Goal: Information Seeking & Learning: Learn about a topic

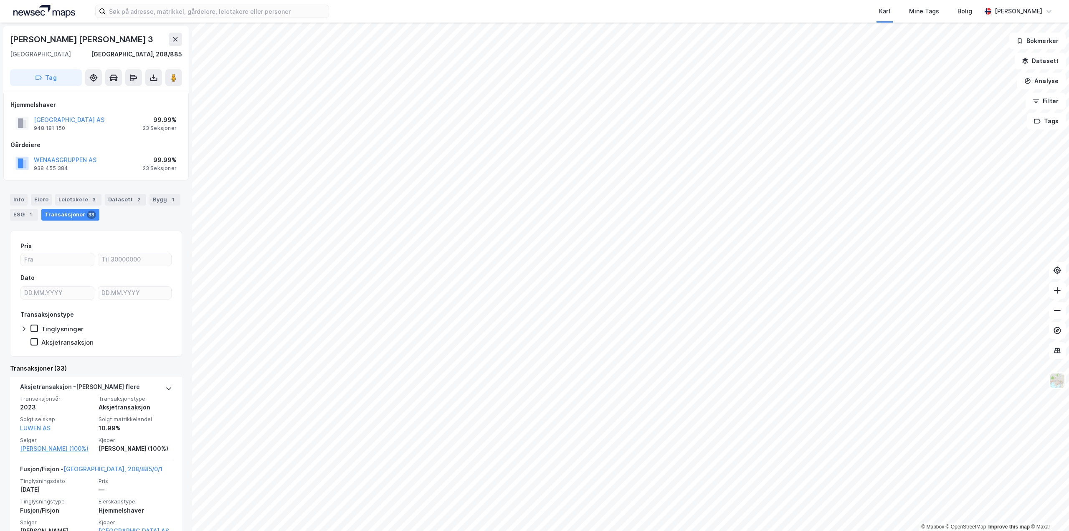
drag, startPoint x: 65, startPoint y: 157, endPoint x: 44, endPoint y: 181, distance: 31.7
click at [43, 183] on div "[PERSON_NAME] [PERSON_NAME][STREET_ADDRESS], 208/885 Tag Hjemmelshaver [GEOGRAP…" at bounding box center [96, 277] width 192 height 508
drag, startPoint x: 71, startPoint y: 158, endPoint x: 42, endPoint y: 158, distance: 29.2
click at [0, 0] on button "WENAASGRUPPEN AS" at bounding box center [0, 0] width 0 height 0
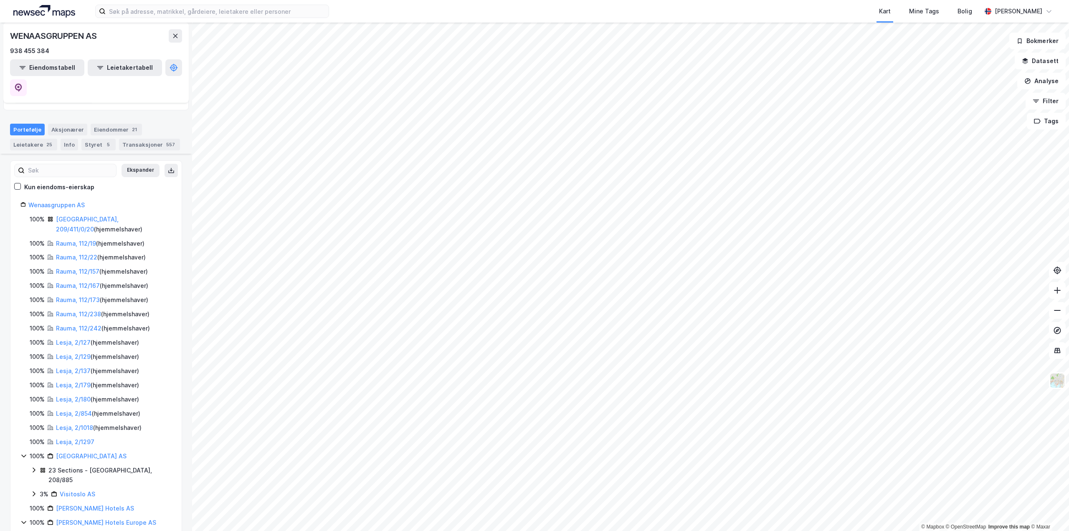
scroll to position [167, 0]
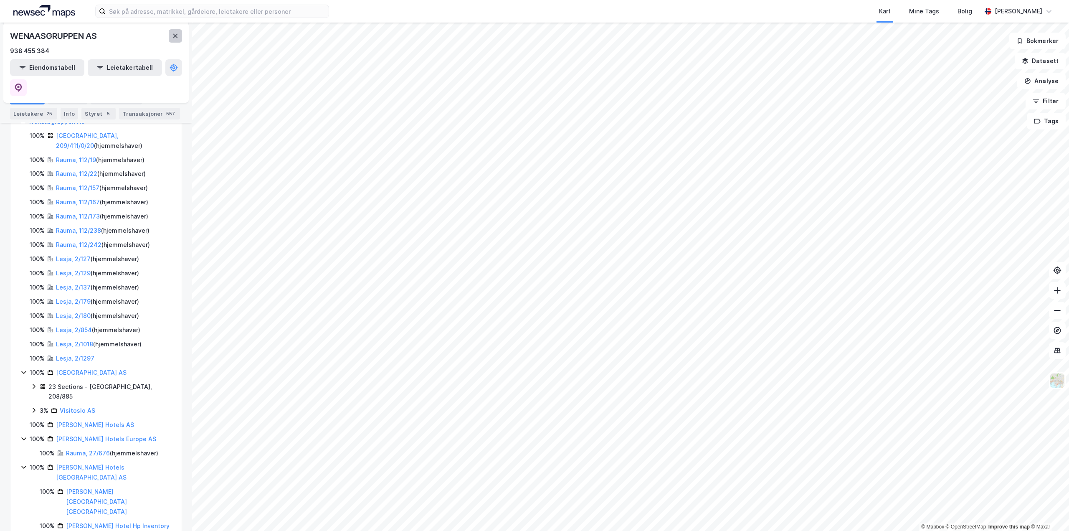
click at [173, 36] on icon at bounding box center [175, 36] width 7 height 7
